Goal: Task Accomplishment & Management: Use online tool/utility

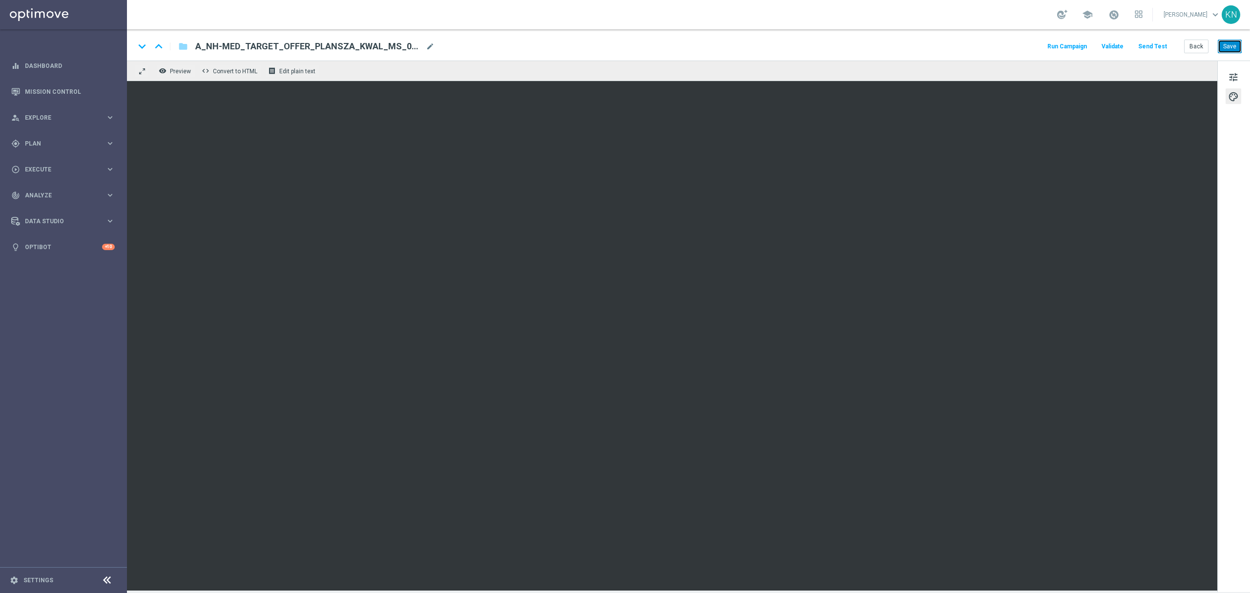
click at [1229, 41] on button "Save" at bounding box center [1230, 47] width 24 height 14
click at [1229, 49] on button "Save" at bounding box center [1230, 47] width 24 height 14
click at [1005, 49] on div "keyboard_arrow_down keyboard_arrow_up folder A_NH-MED_TARGET_OFFER_PLANSZA_KWAL…" at bounding box center [688, 46] width 1107 height 13
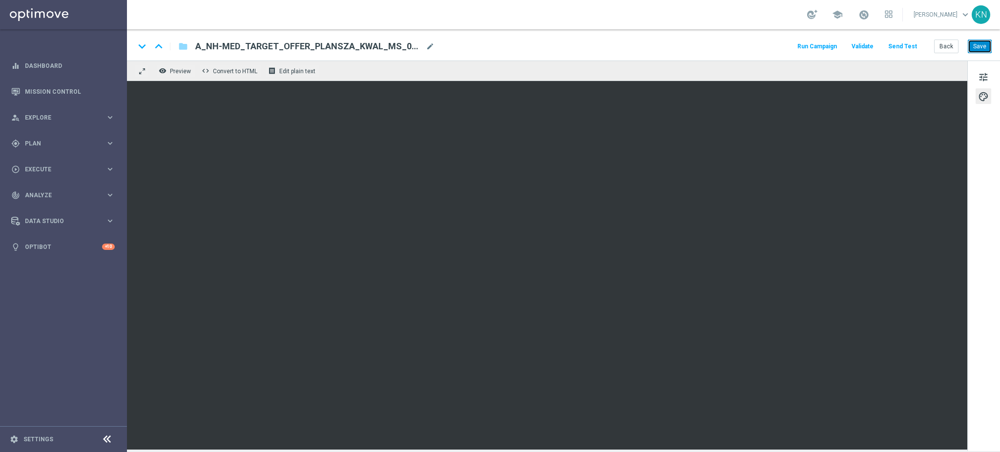
click at [982, 42] on button "Save" at bounding box center [980, 47] width 24 height 14
